Goal: Task Accomplishment & Management: Manage account settings

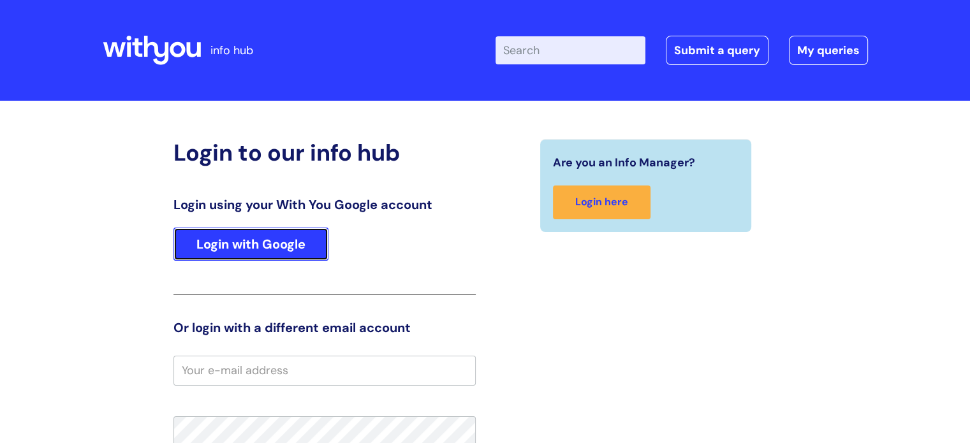
click at [210, 244] on link "Login with Google" at bounding box center [251, 244] width 155 height 33
